Goal: Task Accomplishment & Management: Complete application form

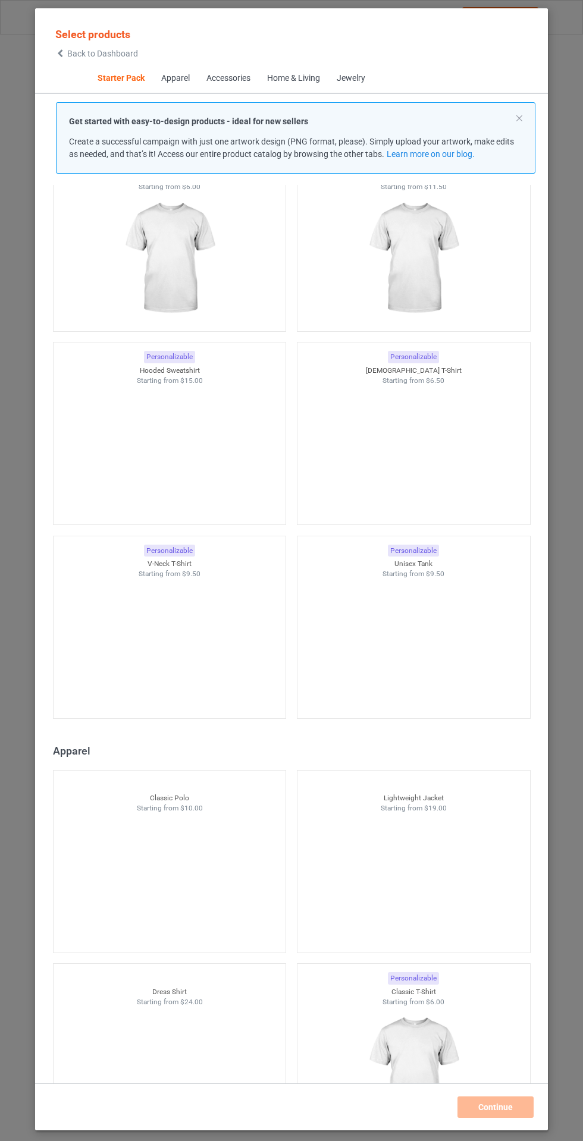
scroll to position [73, 0]
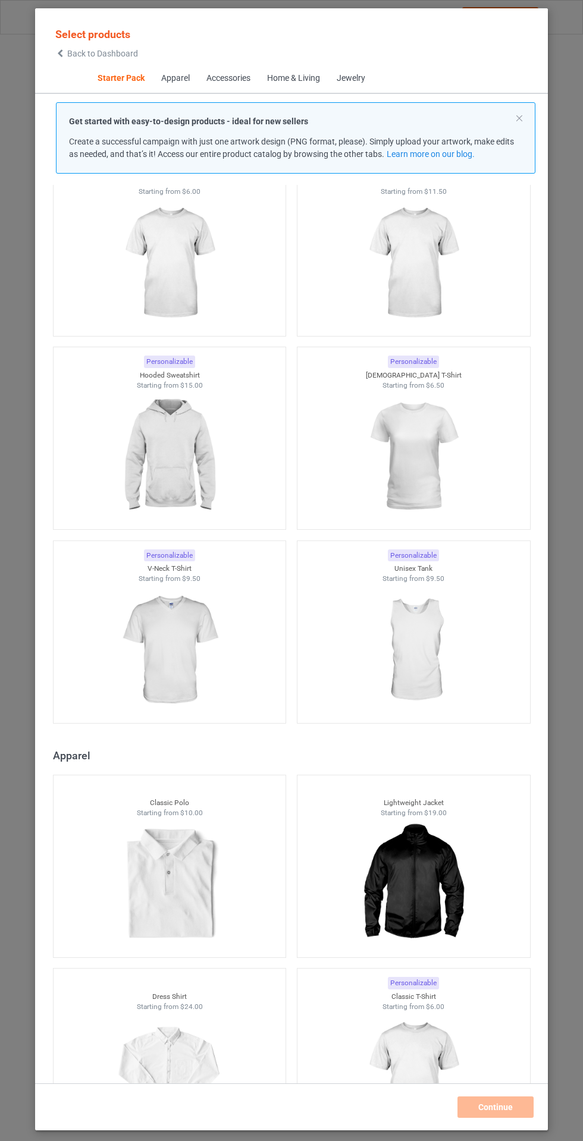
click at [167, 504] on img at bounding box center [169, 456] width 106 height 133
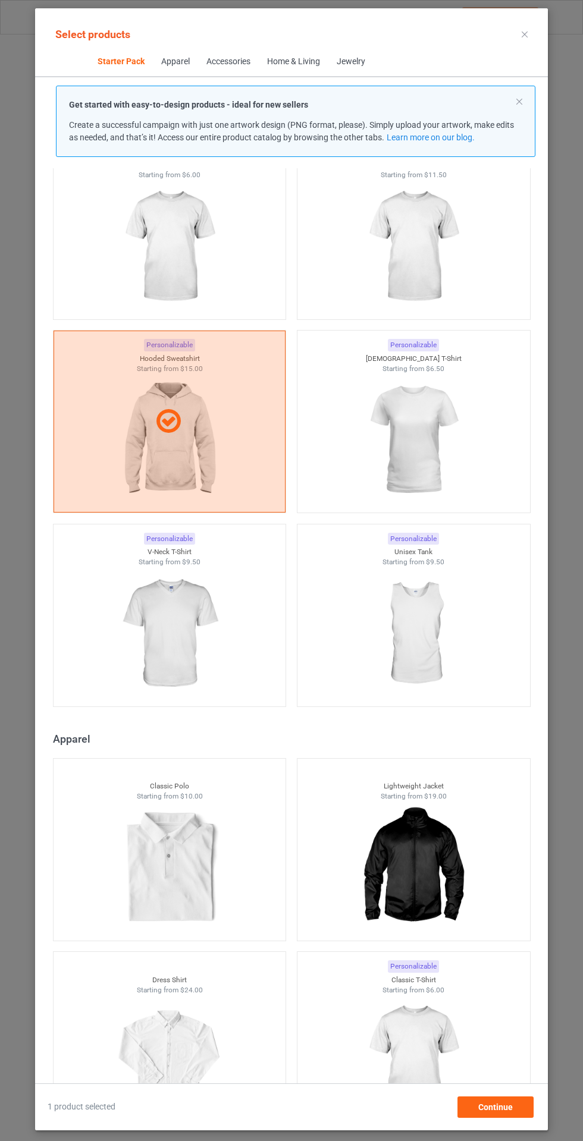
click at [186, 281] on img at bounding box center [169, 246] width 106 height 133
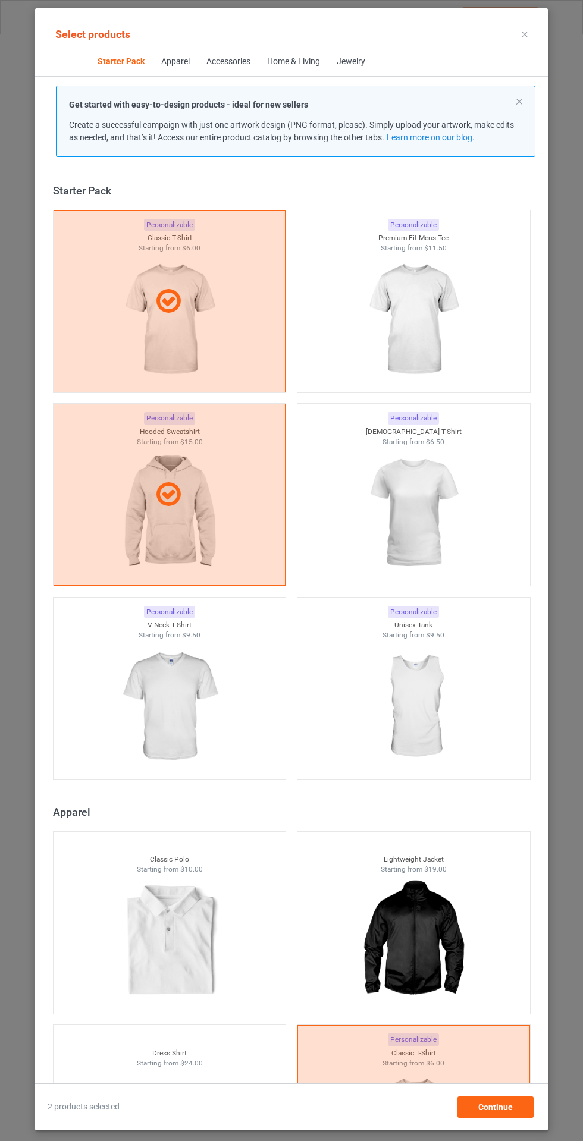
click at [453, 326] on img at bounding box center [413, 319] width 106 height 133
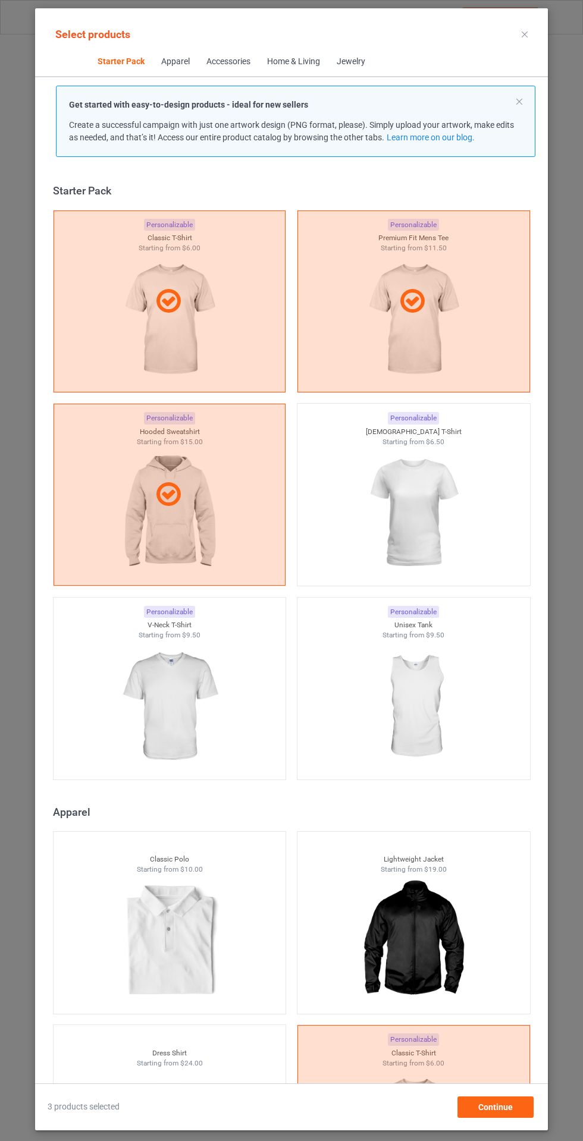
scroll to position [84, 0]
click at [497, 1110] on span "Continue" at bounding box center [495, 1108] width 34 height 10
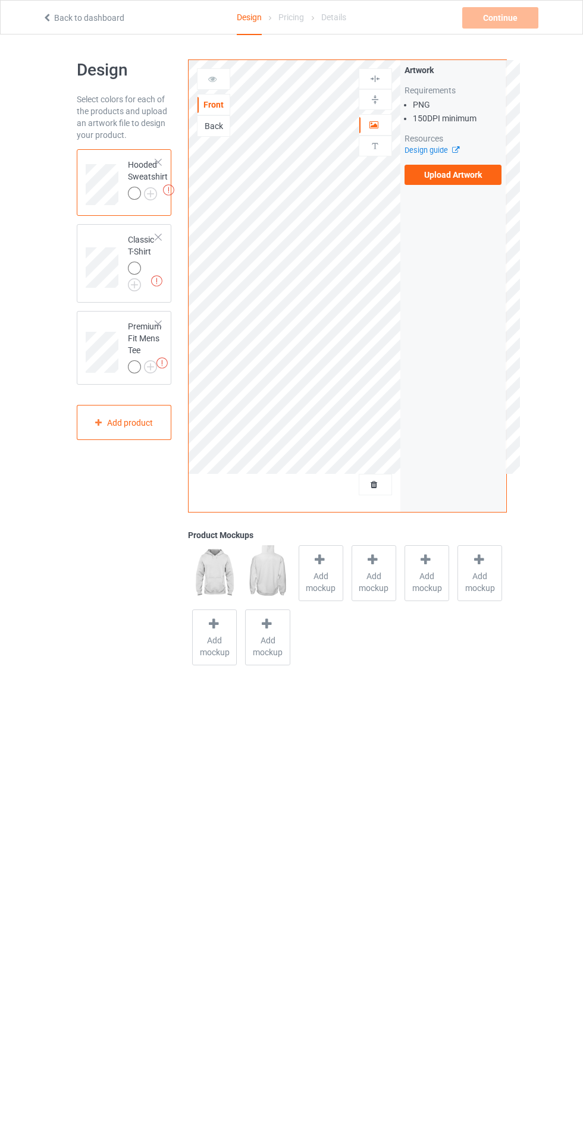
click at [0, 0] on img at bounding box center [0, 0] width 0 height 0
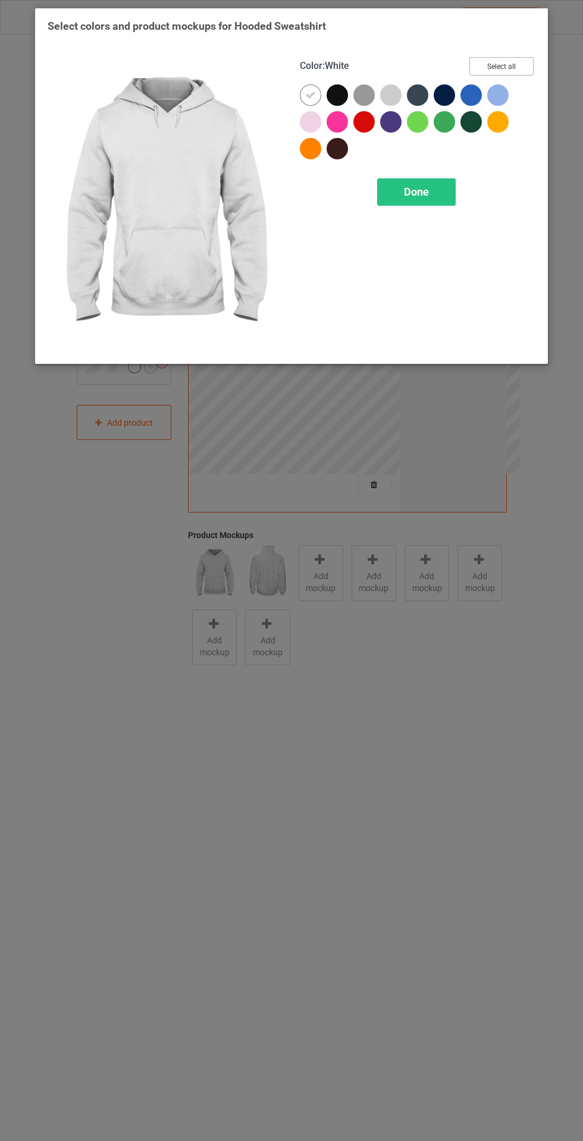
click at [518, 69] on button "Select all" at bounding box center [501, 66] width 64 height 18
click at [520, 62] on button "Reset to Default" at bounding box center [490, 66] width 86 height 18
click at [362, 132] on div at bounding box center [363, 121] width 21 height 21
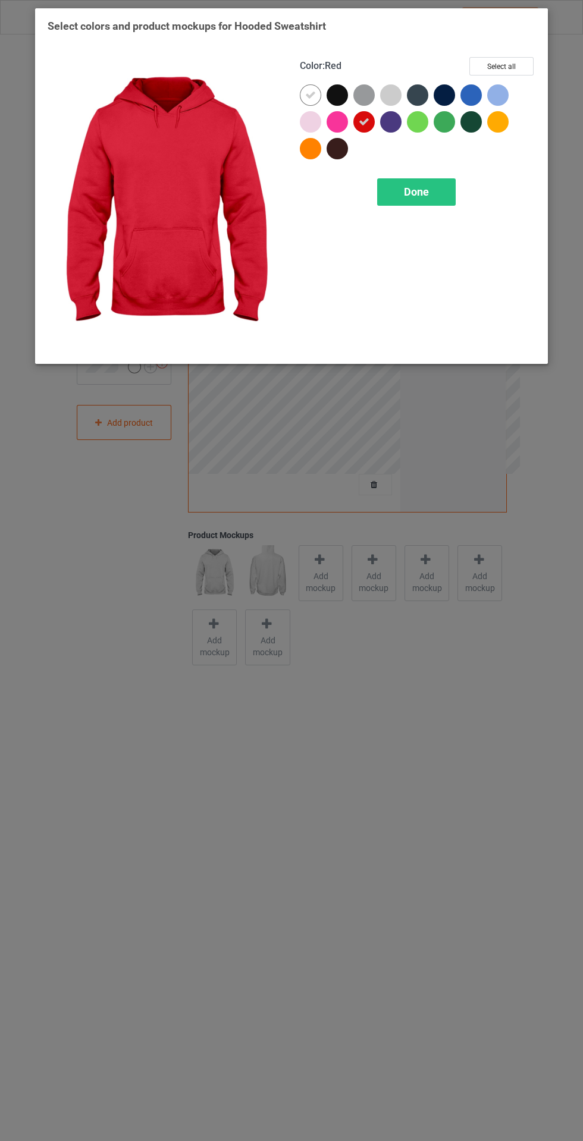
click at [310, 95] on icon at bounding box center [310, 95] width 11 height 11
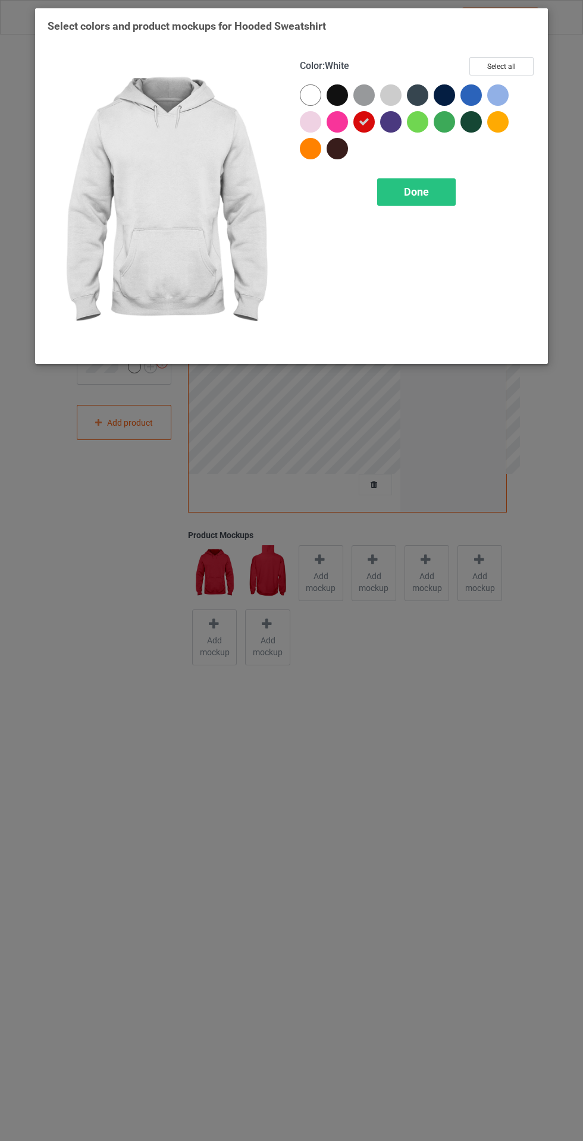
click at [526, 70] on button "Select all" at bounding box center [501, 66] width 64 height 18
click at [312, 93] on icon at bounding box center [310, 95] width 11 height 11
click at [420, 188] on span "Done" at bounding box center [416, 192] width 25 height 12
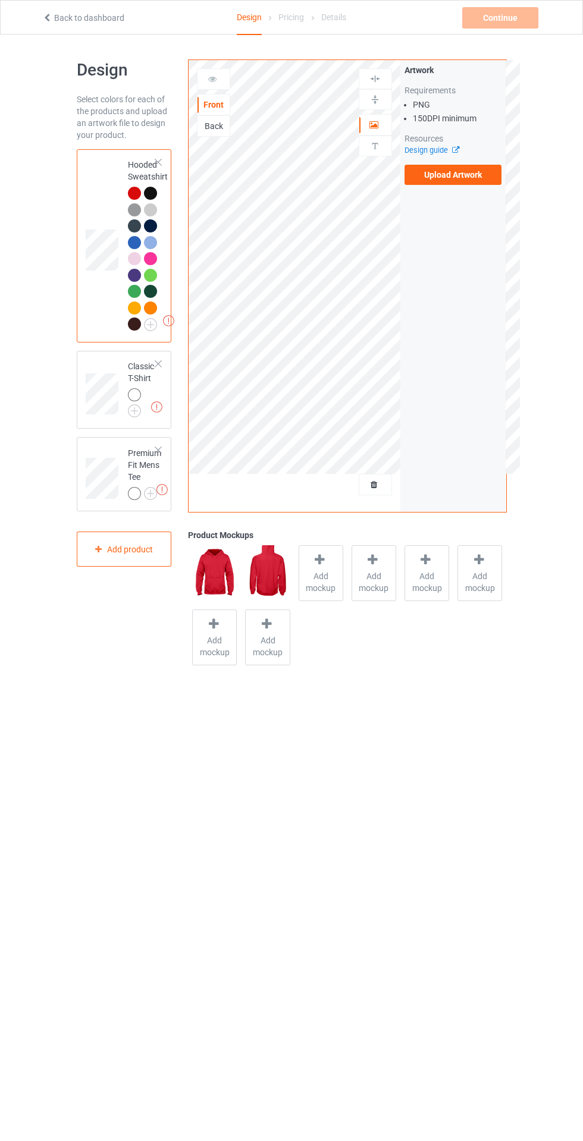
click at [324, 592] on span "Add mockup" at bounding box center [320, 582] width 43 height 24
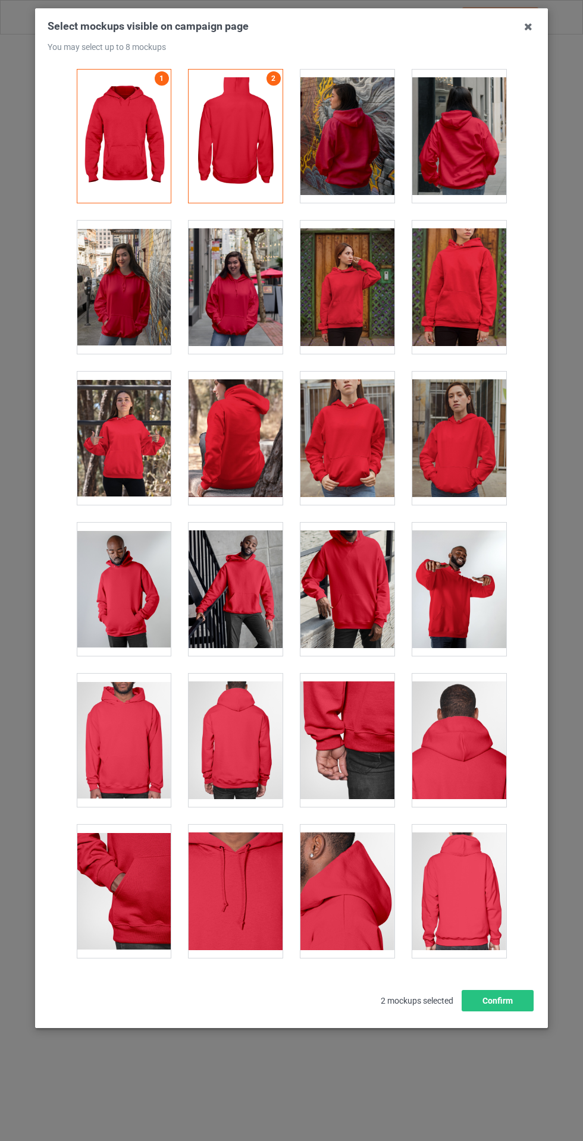
click at [253, 306] on div at bounding box center [236, 287] width 94 height 133
click at [128, 303] on div at bounding box center [124, 287] width 94 height 133
click at [90, 467] on div at bounding box center [124, 438] width 94 height 133
click at [360, 452] on div at bounding box center [347, 438] width 94 height 133
click at [519, 1099] on div "Select mockups visible on campaign page You may select up to 8 mockups 1 2 4 3 …" at bounding box center [291, 570] width 583 height 1141
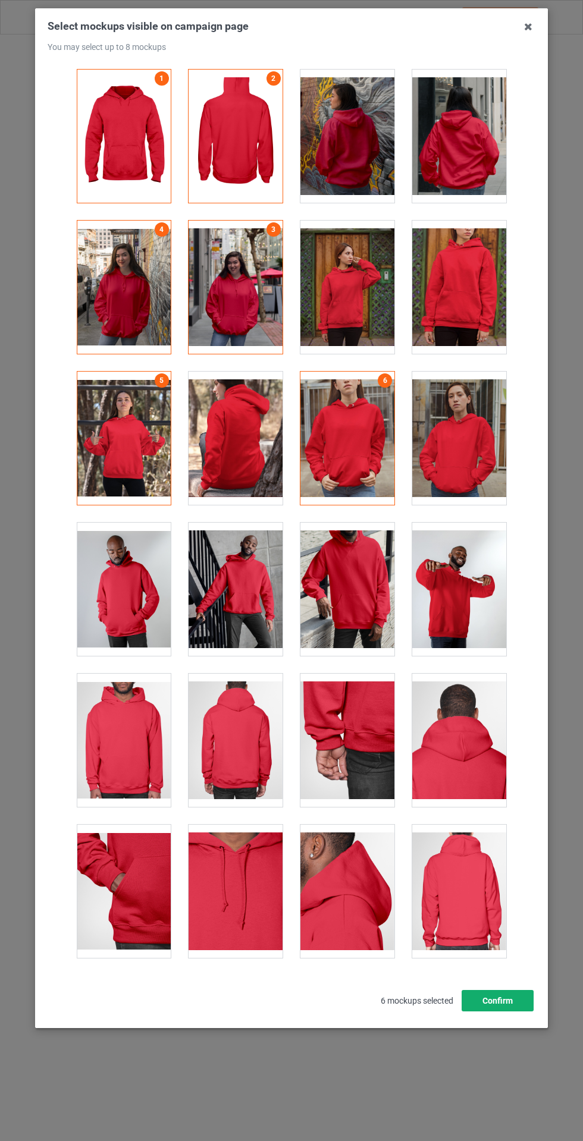
click at [521, 1012] on button "Confirm" at bounding box center [498, 1000] width 72 height 21
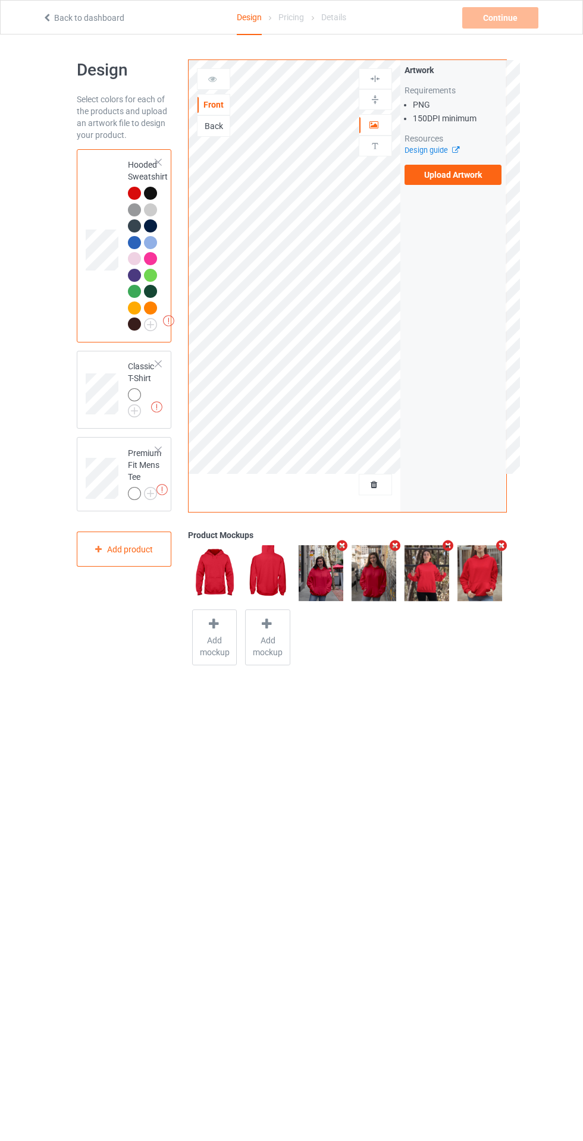
click at [0, 0] on img at bounding box center [0, 0] width 0 height 0
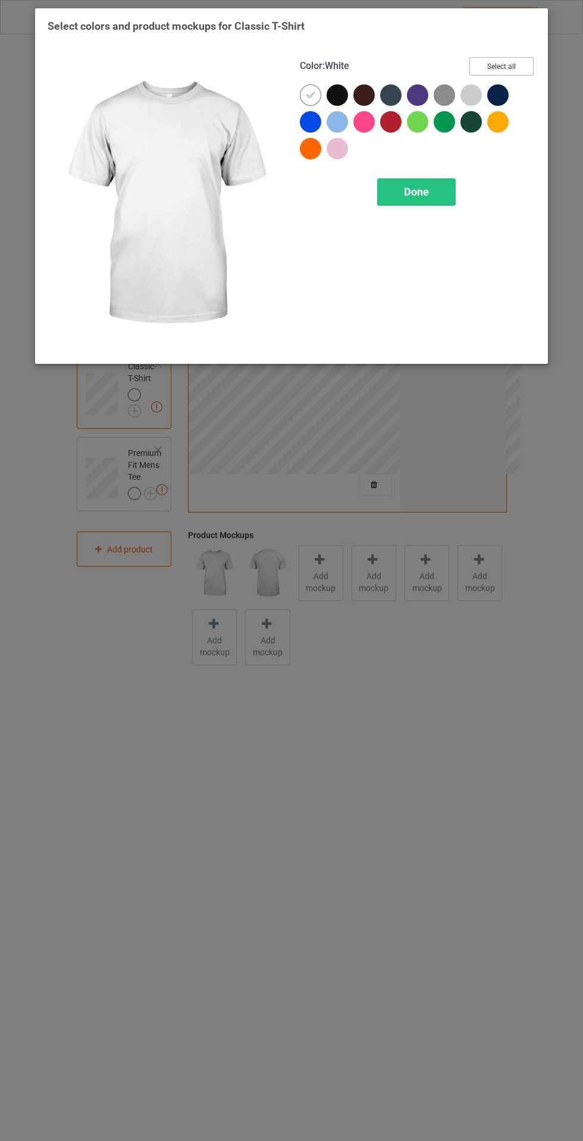
click at [519, 69] on button "Select all" at bounding box center [501, 66] width 64 height 18
click at [310, 95] on icon at bounding box center [310, 95] width 11 height 11
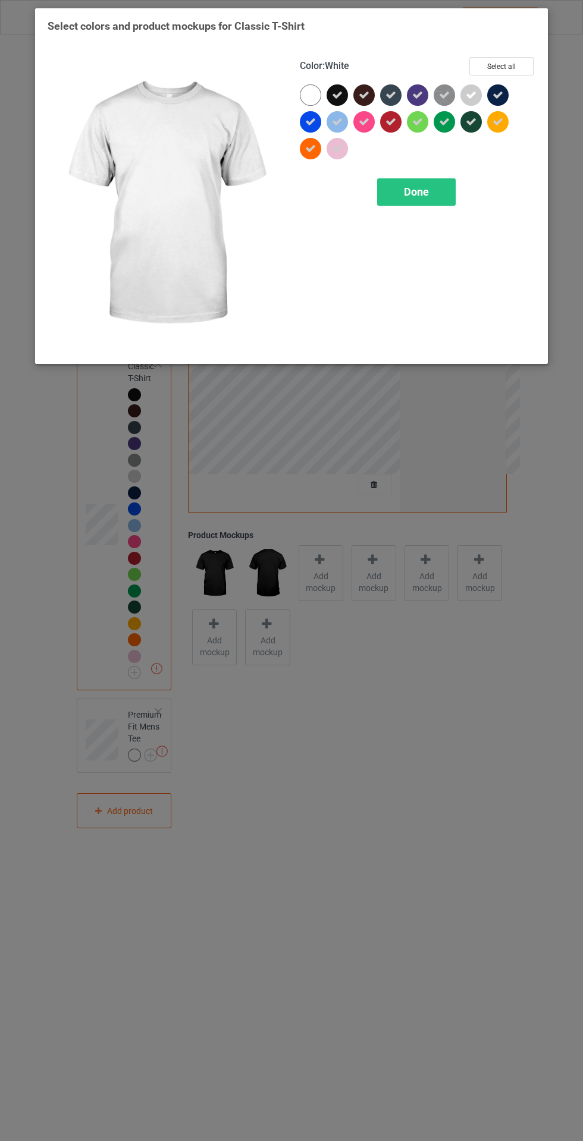
click at [404, 184] on div "Done" at bounding box center [416, 191] width 79 height 27
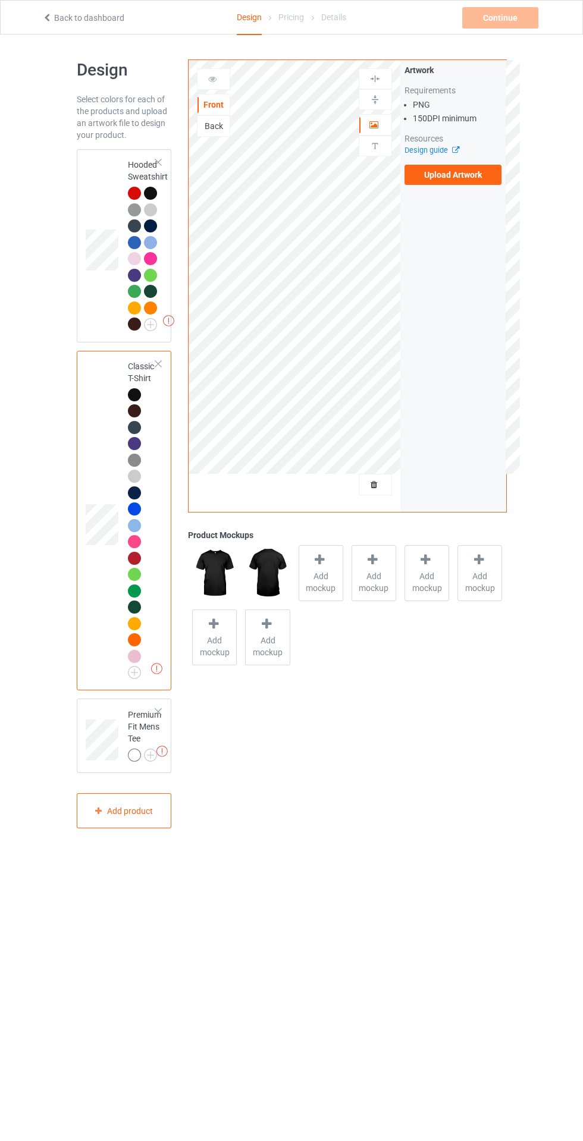
click at [367, 564] on icon at bounding box center [372, 560] width 15 height 12
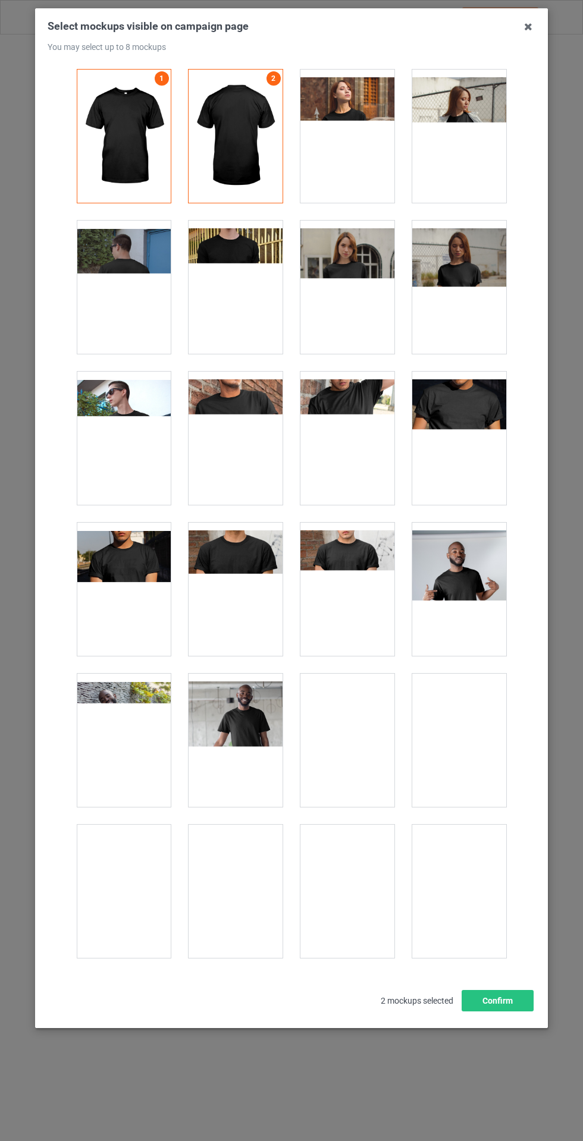
click at [482, 1007] on div at bounding box center [459, 1042] width 94 height 133
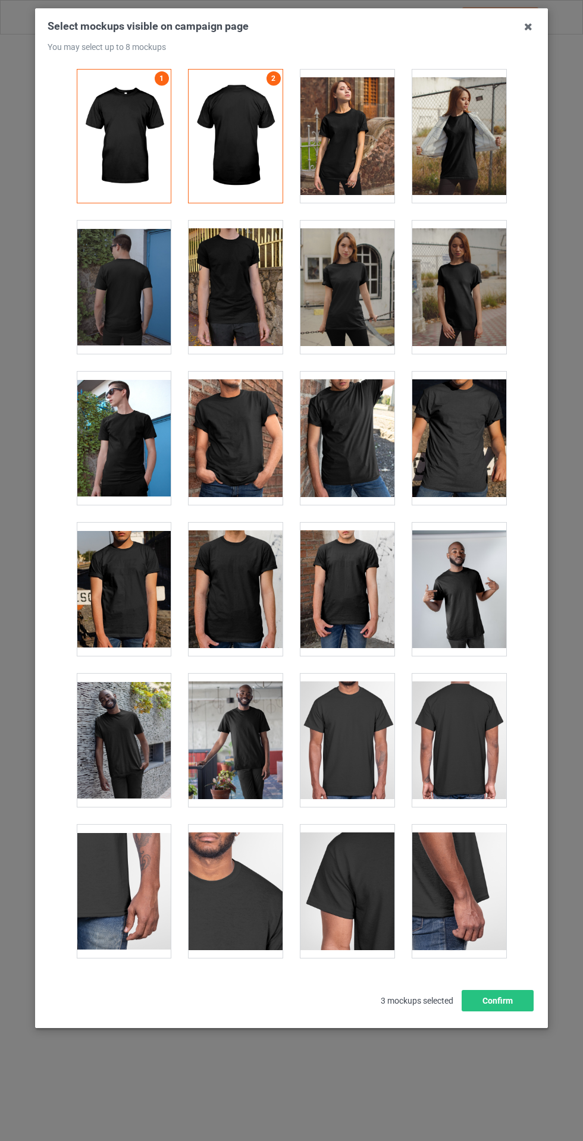
click at [356, 1013] on div at bounding box center [347, 1042] width 94 height 133
click at [247, 1004] on div at bounding box center [236, 1042] width 94 height 133
click at [485, 1012] on button "Confirm" at bounding box center [498, 1000] width 72 height 21
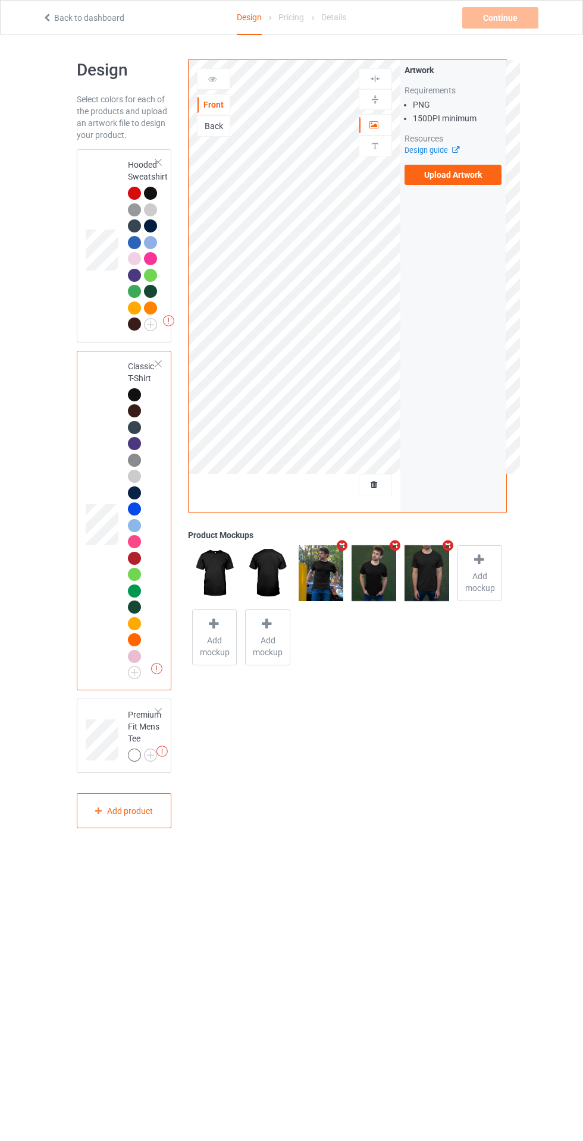
click at [0, 0] on img at bounding box center [0, 0] width 0 height 0
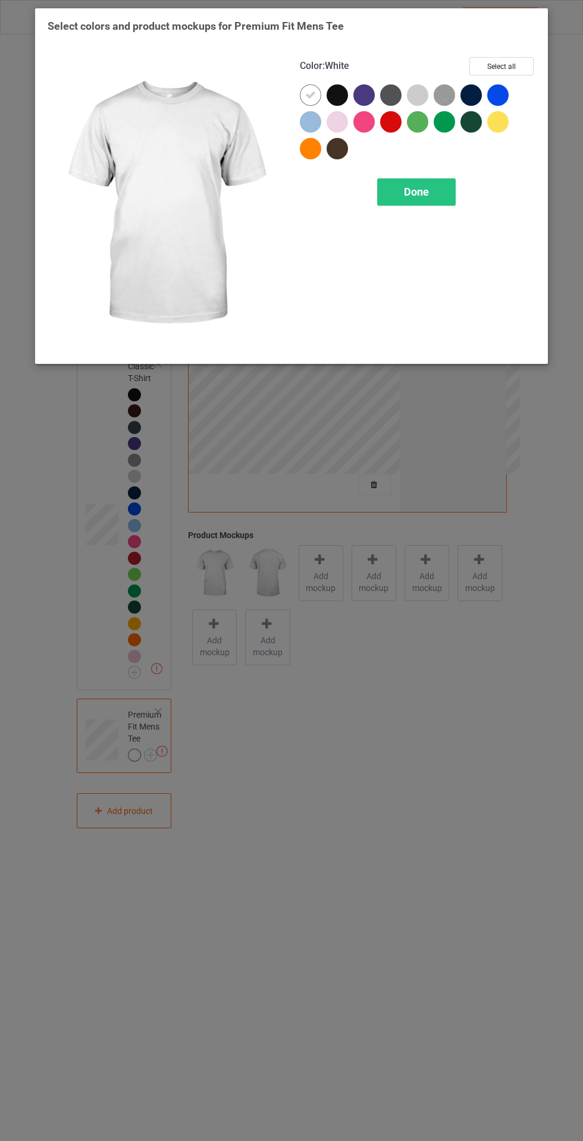
click at [402, 124] on div at bounding box center [393, 124] width 27 height 27
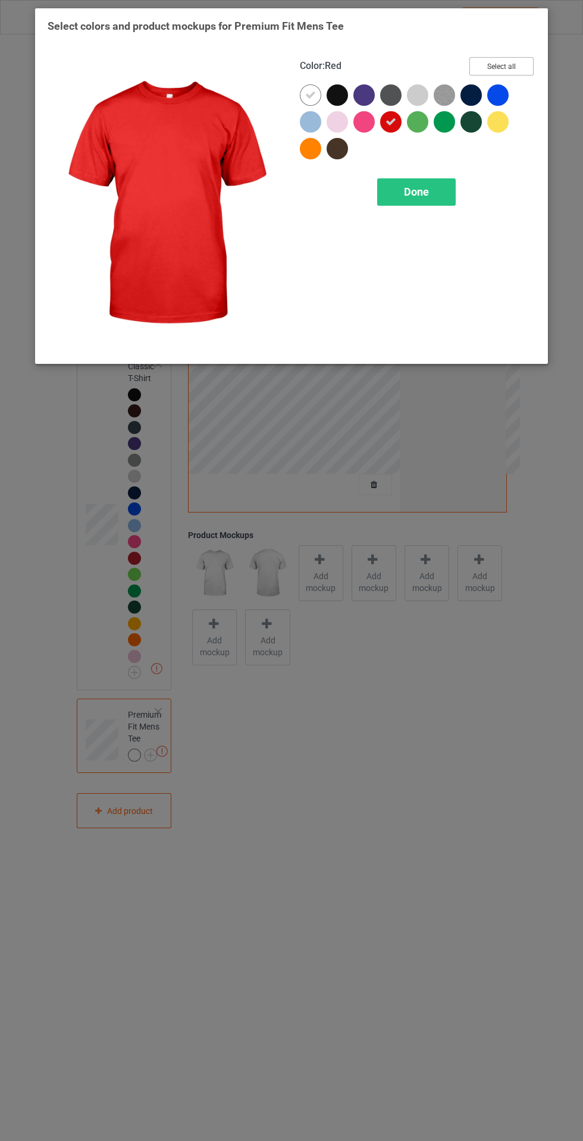
click at [522, 65] on button "Select all" at bounding box center [501, 66] width 64 height 18
click at [310, 95] on icon at bounding box center [310, 95] width 11 height 11
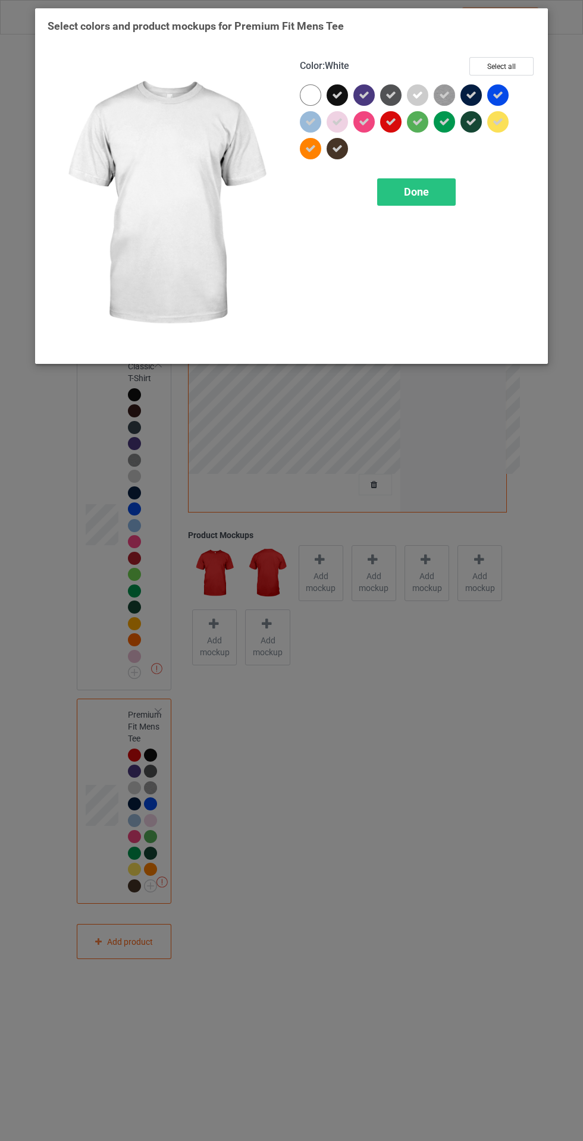
click at [395, 184] on div "Done" at bounding box center [416, 191] width 79 height 27
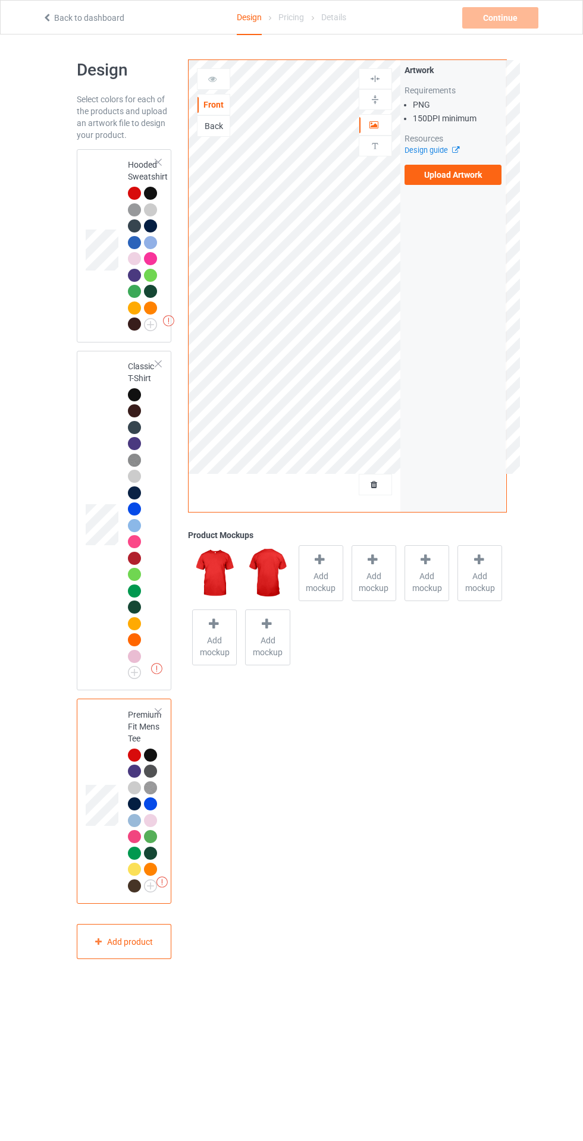
click at [322, 570] on span "Add mockup" at bounding box center [320, 582] width 43 height 24
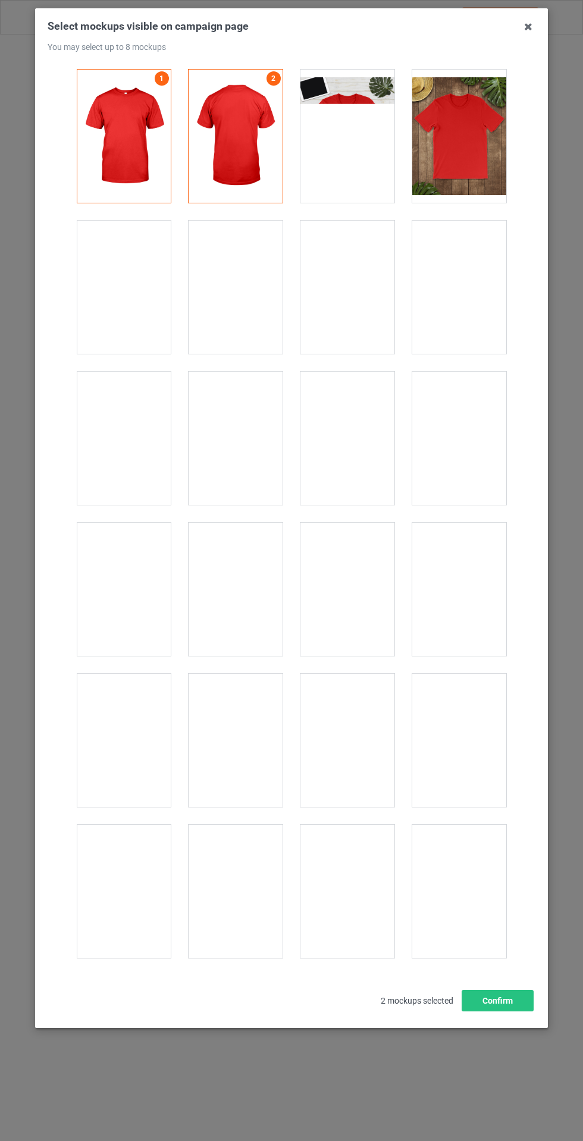
click at [473, 145] on div at bounding box center [459, 136] width 94 height 133
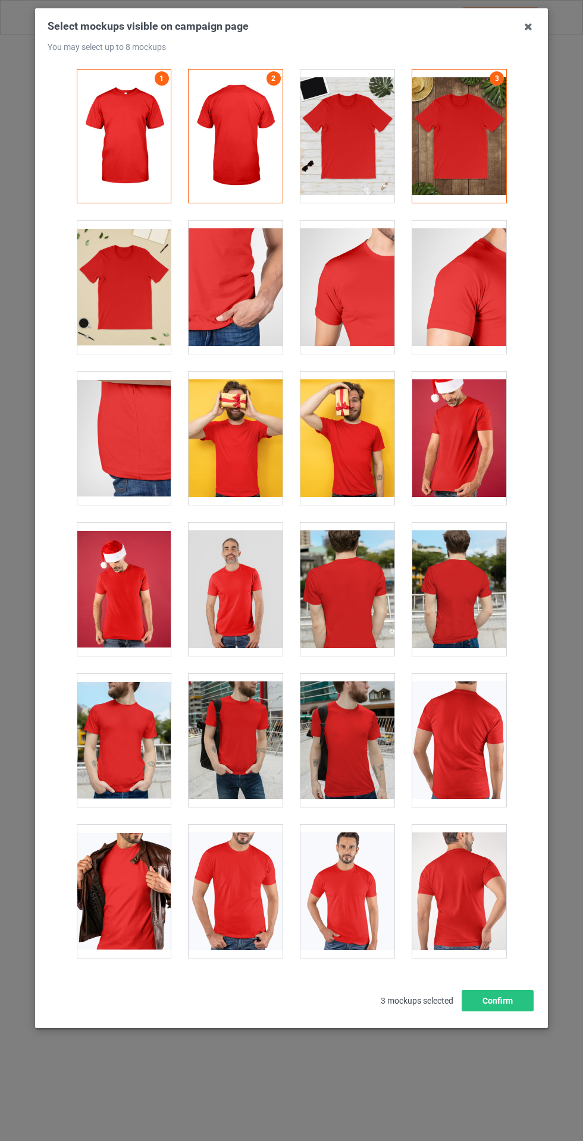
click at [119, 321] on div at bounding box center [124, 287] width 94 height 133
click at [349, 420] on div at bounding box center [347, 438] width 94 height 133
click at [362, 1024] on div at bounding box center [347, 1042] width 94 height 133
click at [507, 1012] on button "Confirm" at bounding box center [498, 1000] width 72 height 21
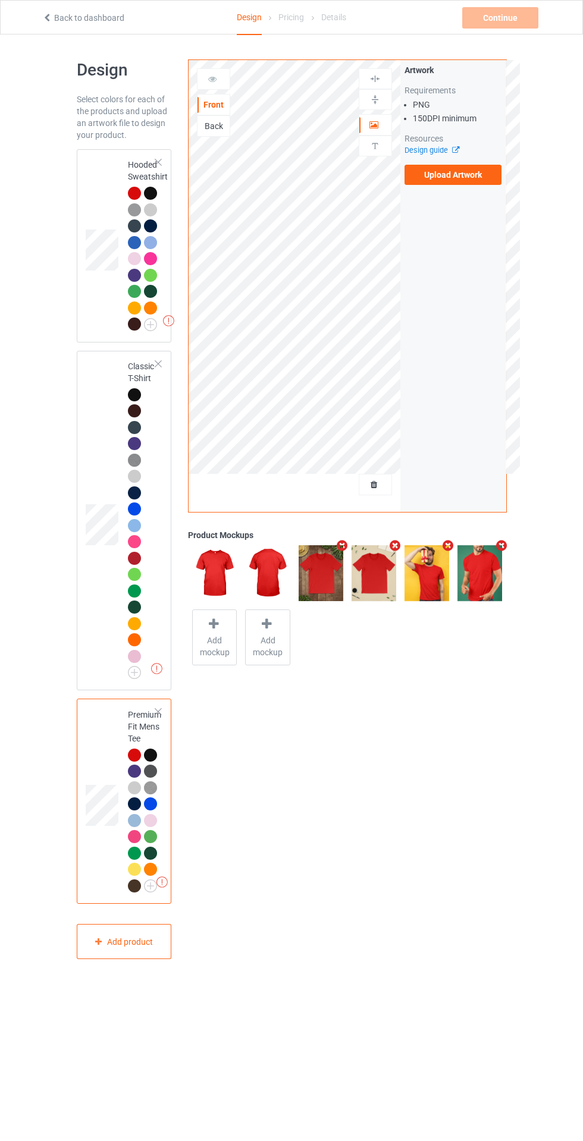
click at [475, 179] on label "Upload Artwork" at bounding box center [453, 175] width 98 height 20
click at [0, 0] on input "Upload Artwork" at bounding box center [0, 0] width 0 height 0
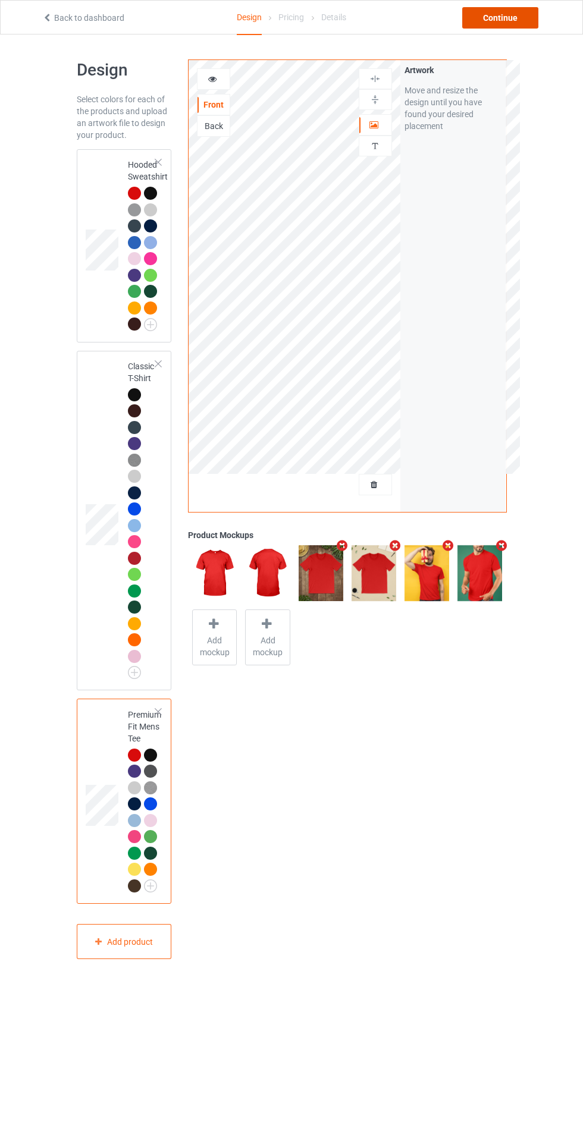
click at [507, 17] on div "Continue" at bounding box center [500, 17] width 76 height 21
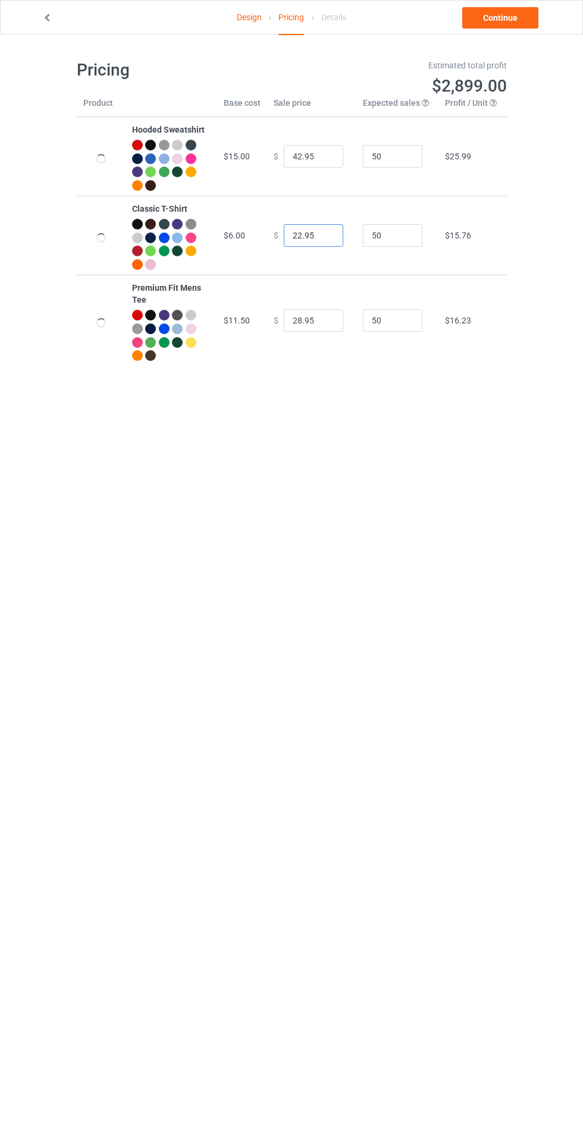
click at [306, 236] on input "22.95" at bounding box center [313, 235] width 59 height 23
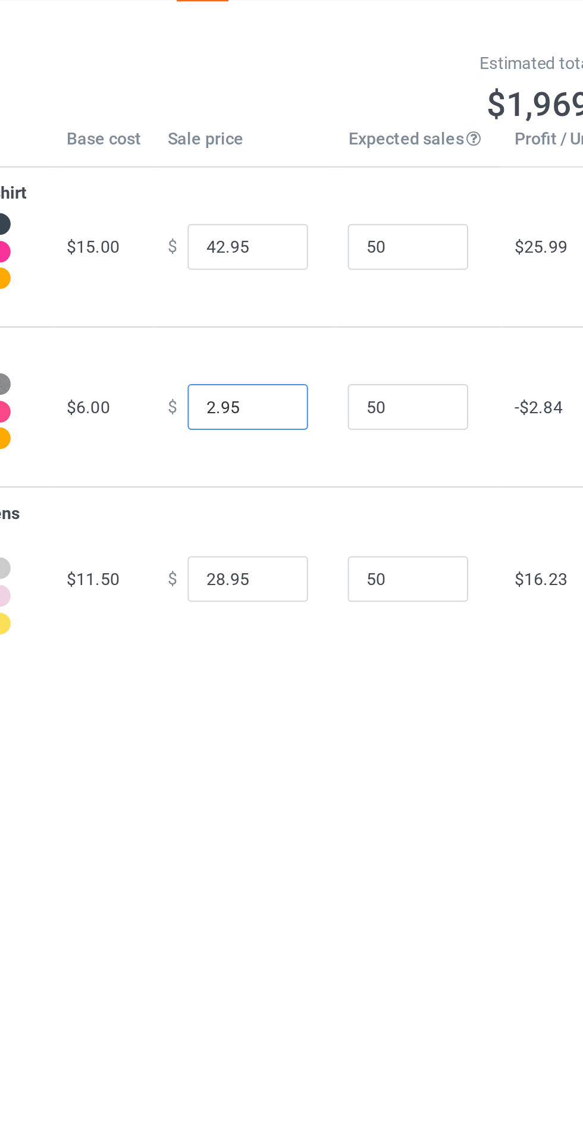
type input "24.95"
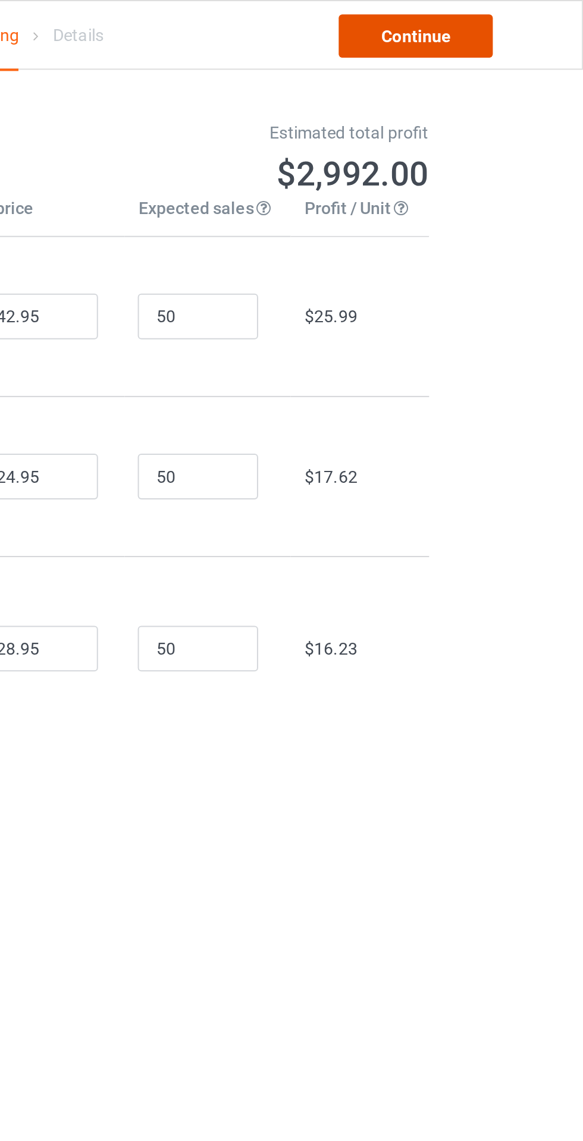
click at [512, 18] on link "Continue" at bounding box center [500, 17] width 76 height 21
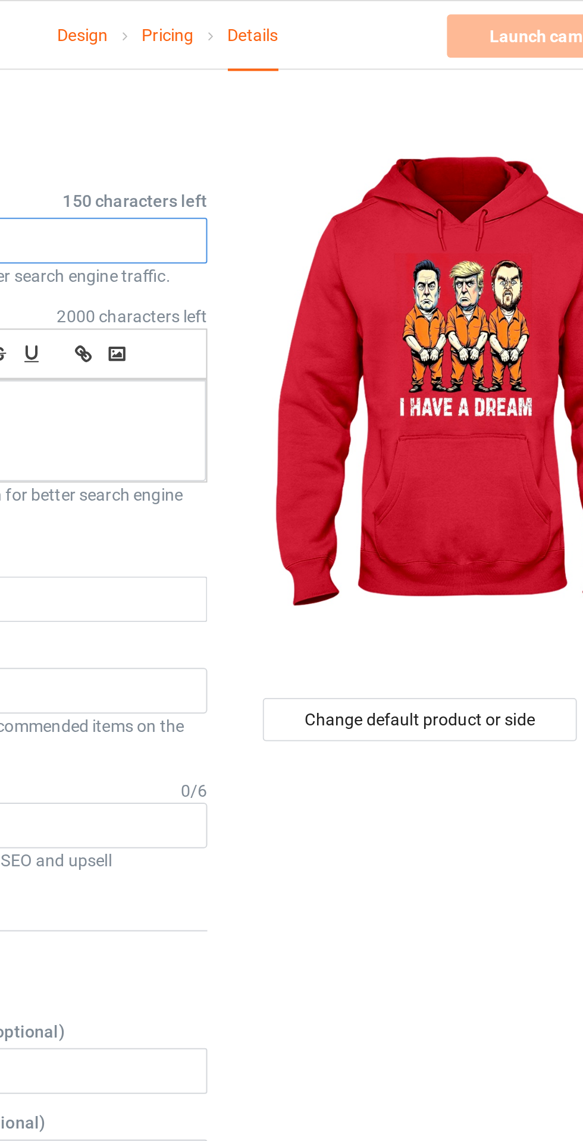
click at [287, 117] on input "text" at bounding box center [194, 119] width 234 height 23
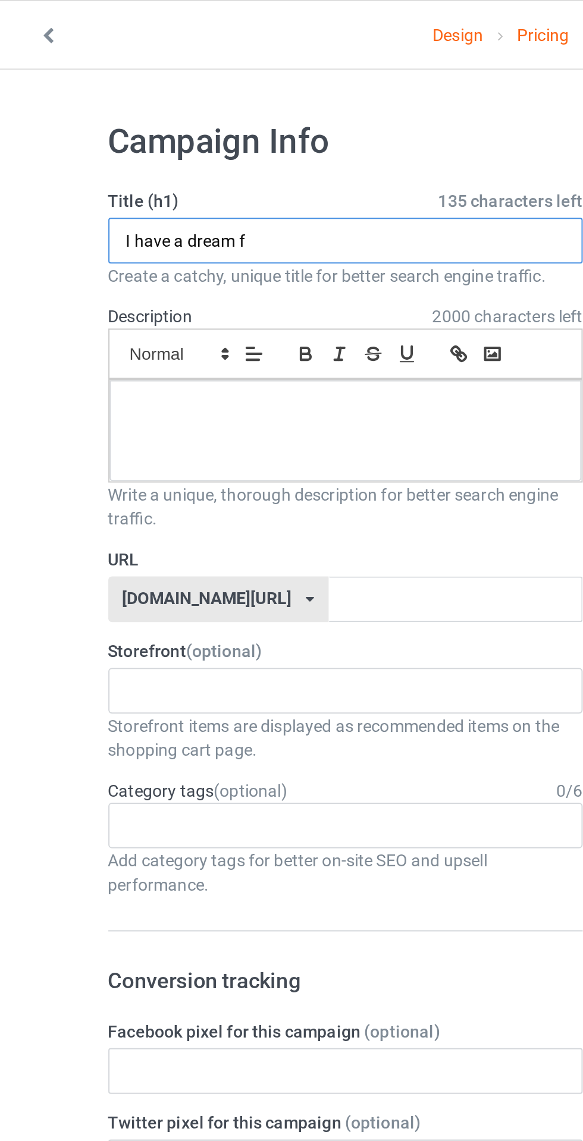
type input "I have a dream f"
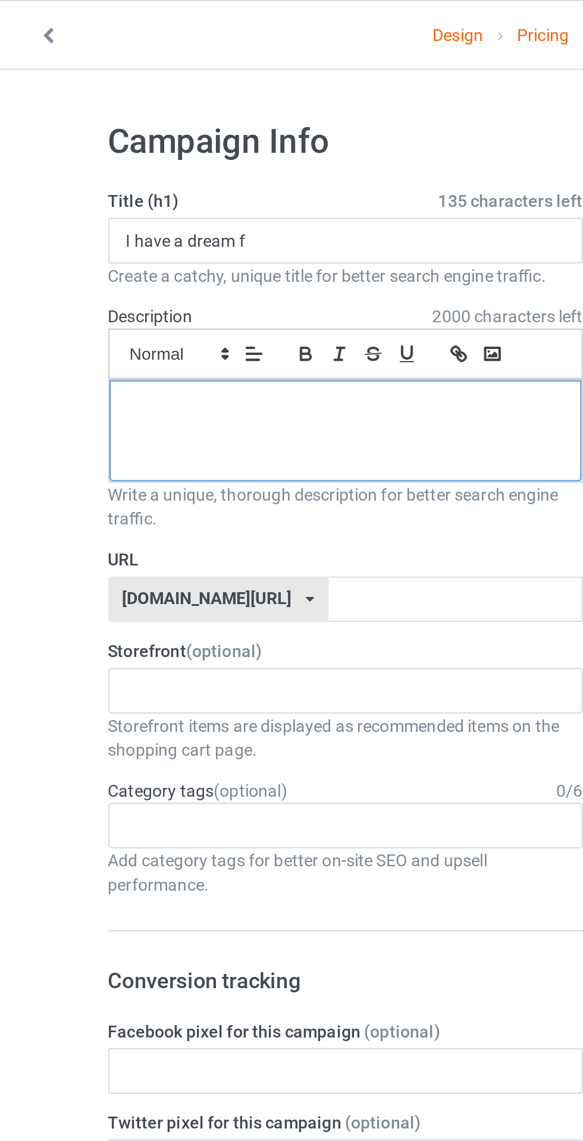
click at [104, 197] on p at bounding box center [194, 201] width 214 height 11
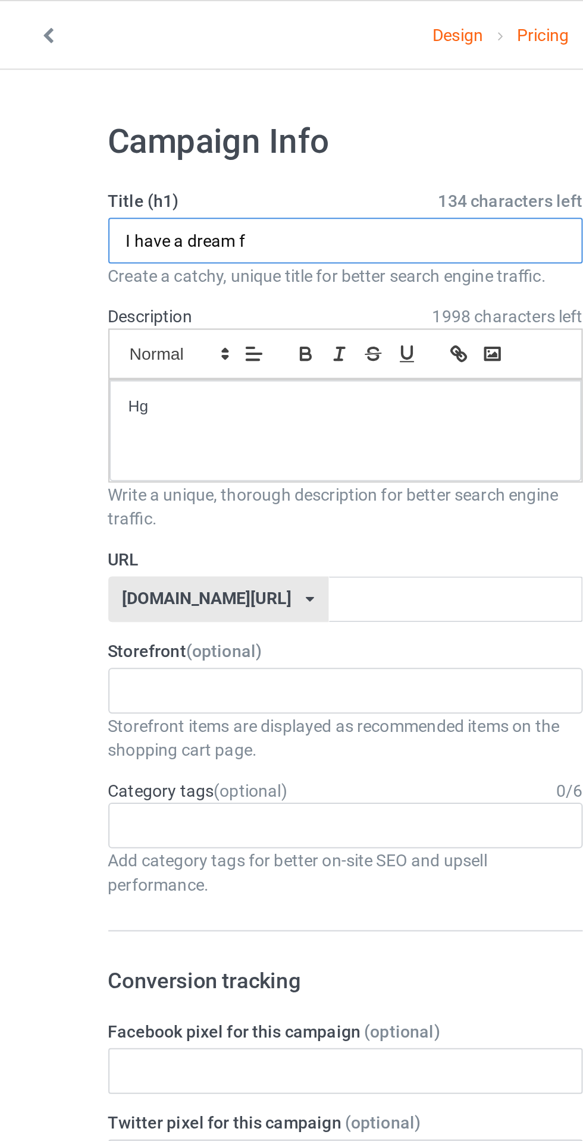
click at [178, 117] on input "I have a dream f" at bounding box center [194, 119] width 234 height 23
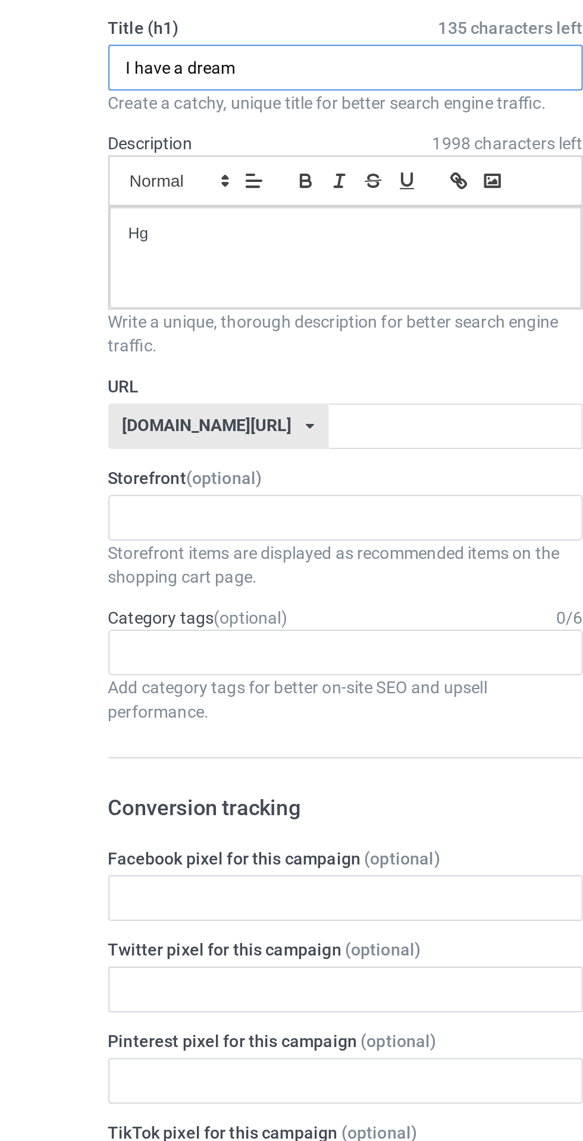
type input "I have a dream"
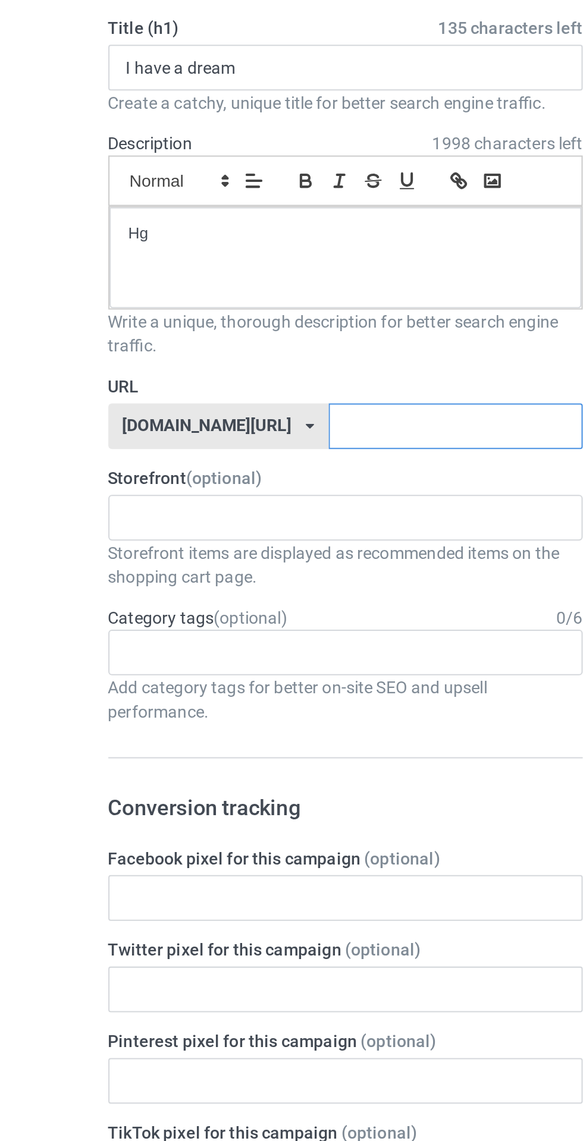
click at [193, 297] on input "text" at bounding box center [248, 296] width 125 height 23
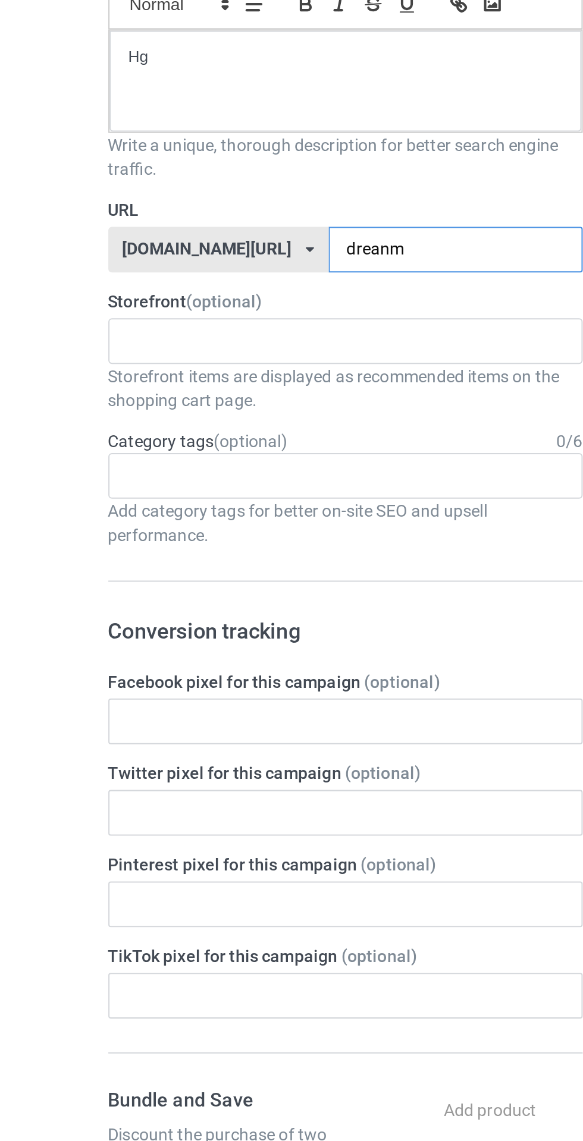
type input "dreanm"
click at [102, 341] on input "text" at bounding box center [95, 341] width 18 height 10
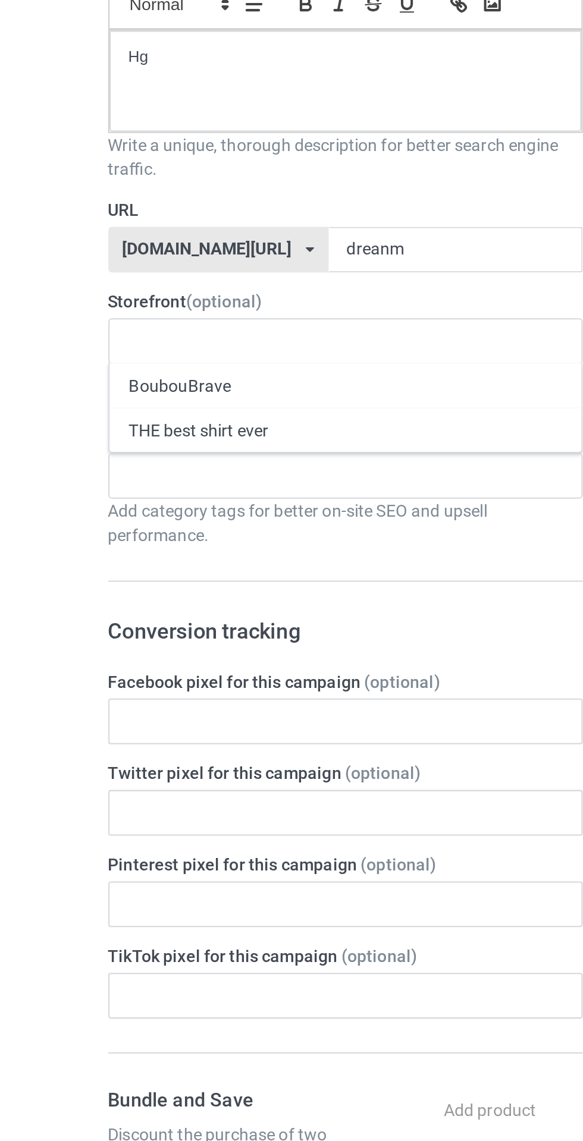
click at [103, 387] on div "THE best shirt ever" at bounding box center [193, 385] width 233 height 22
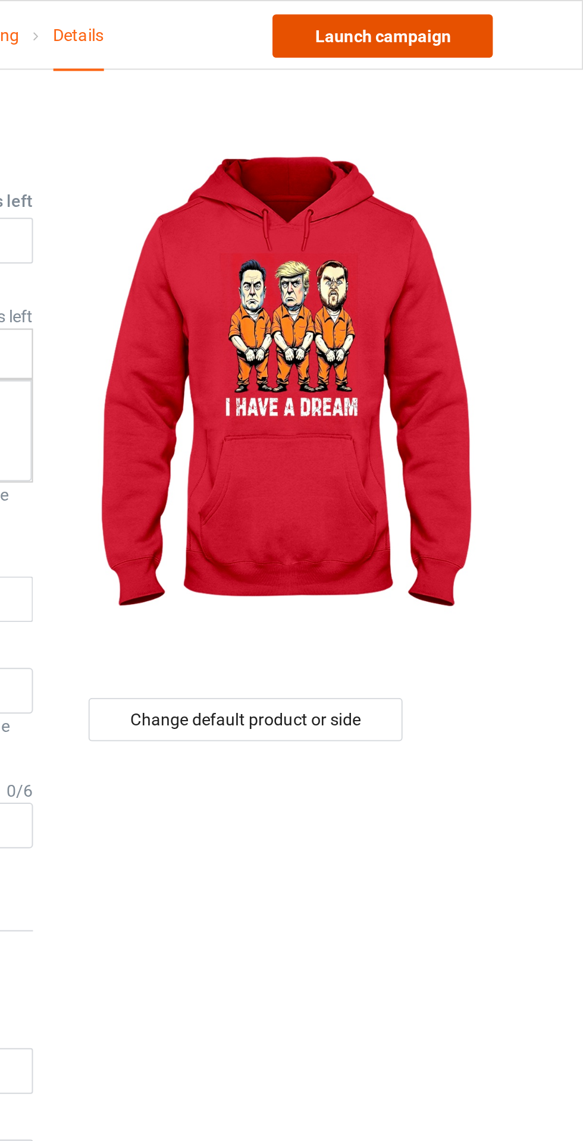
click at [470, 27] on link "Launch campaign" at bounding box center [483, 17] width 109 height 21
